Goal: Information Seeking & Learning: Check status

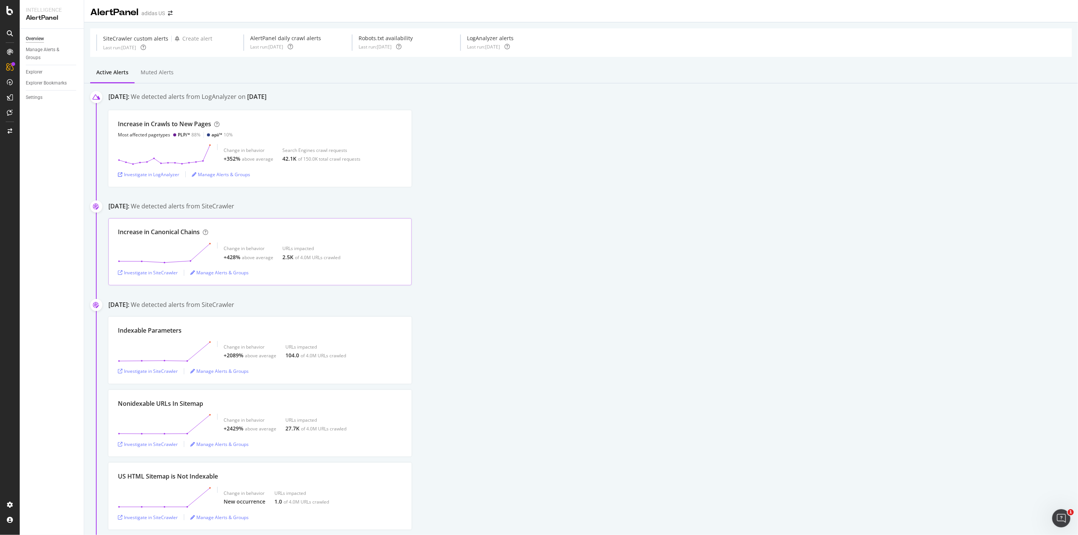
drag, startPoint x: 169, startPoint y: 275, endPoint x: 207, endPoint y: 232, distance: 57.2
click at [207, 232] on icon at bounding box center [205, 232] width 5 height 5
